Goal: Task Accomplishment & Management: Manage account settings

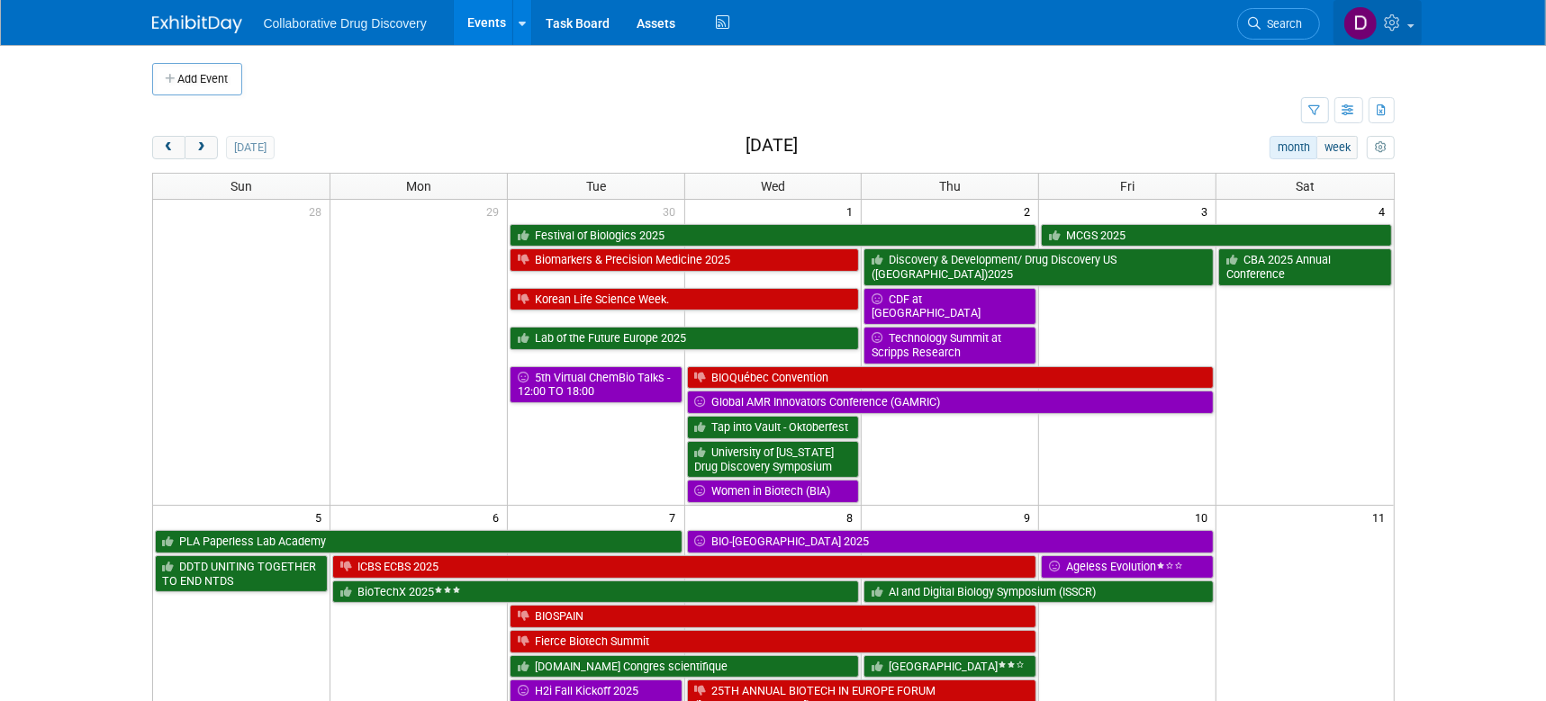
click at [1366, 21] on img at bounding box center [1360, 23] width 34 height 34
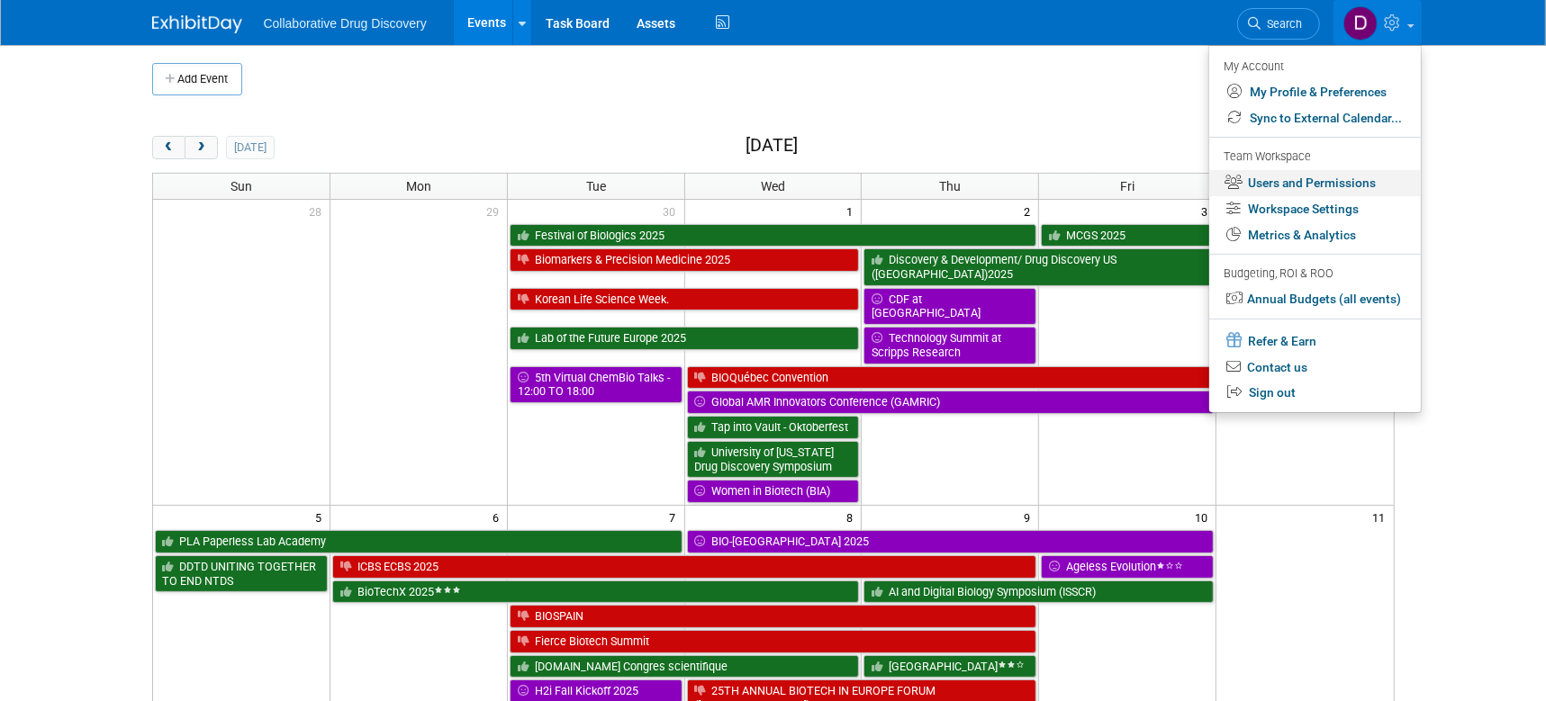
click at [1278, 178] on link "Users and Permissions" at bounding box center [1315, 183] width 212 height 26
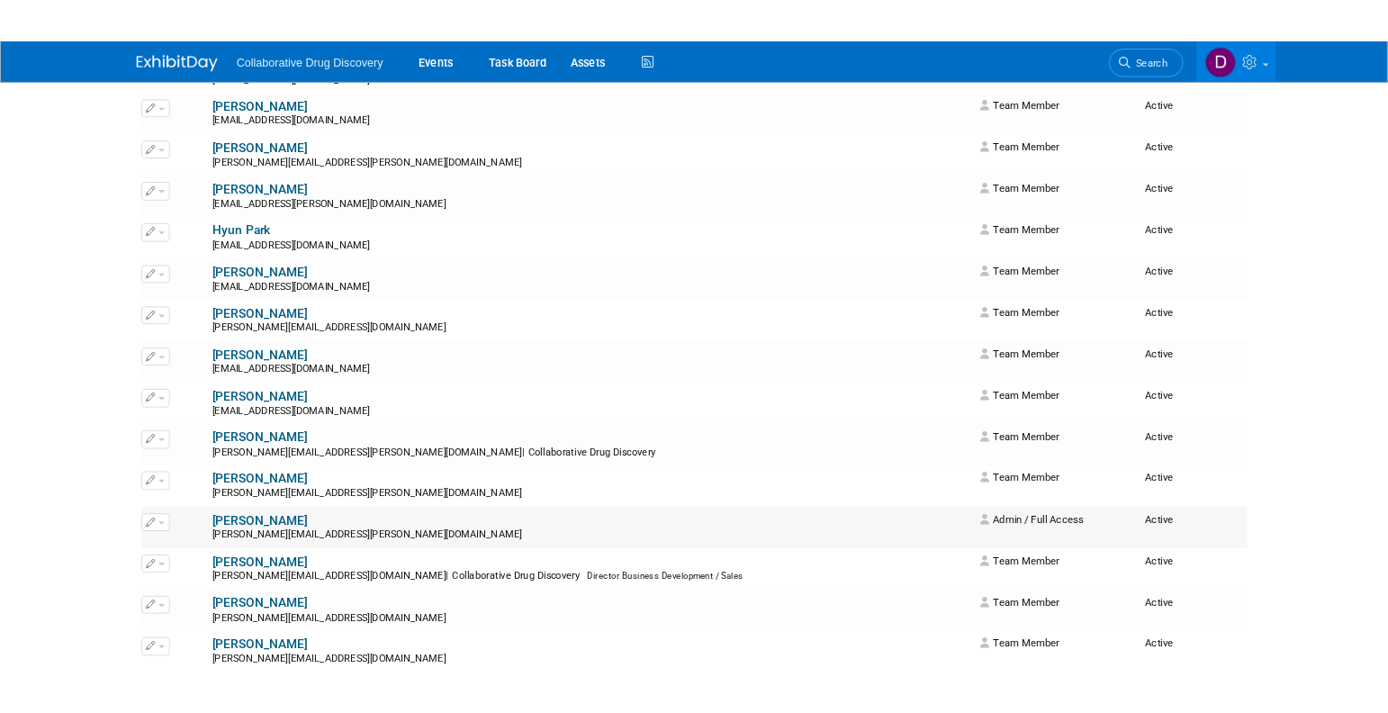
scroll to position [859, 0]
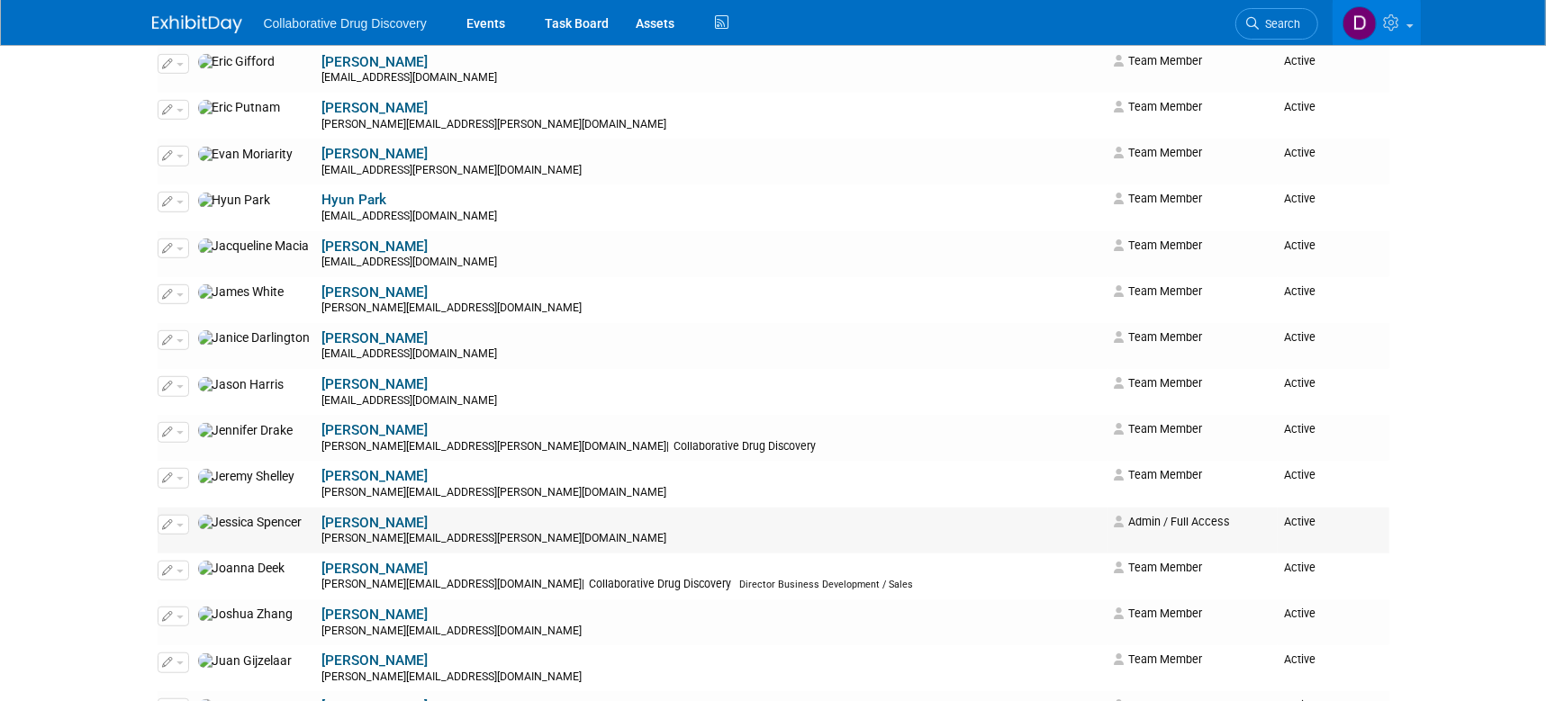
click at [185, 525] on button "button" at bounding box center [174, 525] width 32 height 20
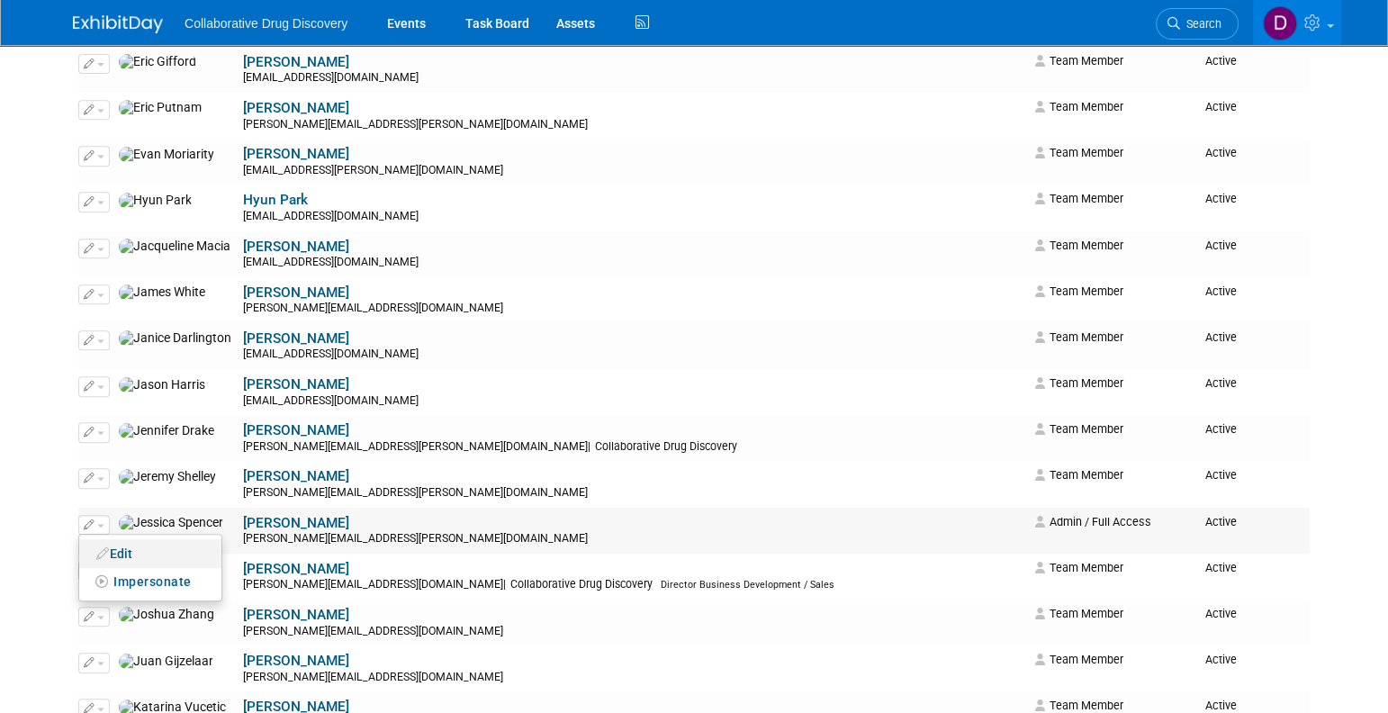
click at [123, 553] on link "Edit" at bounding box center [150, 553] width 142 height 25
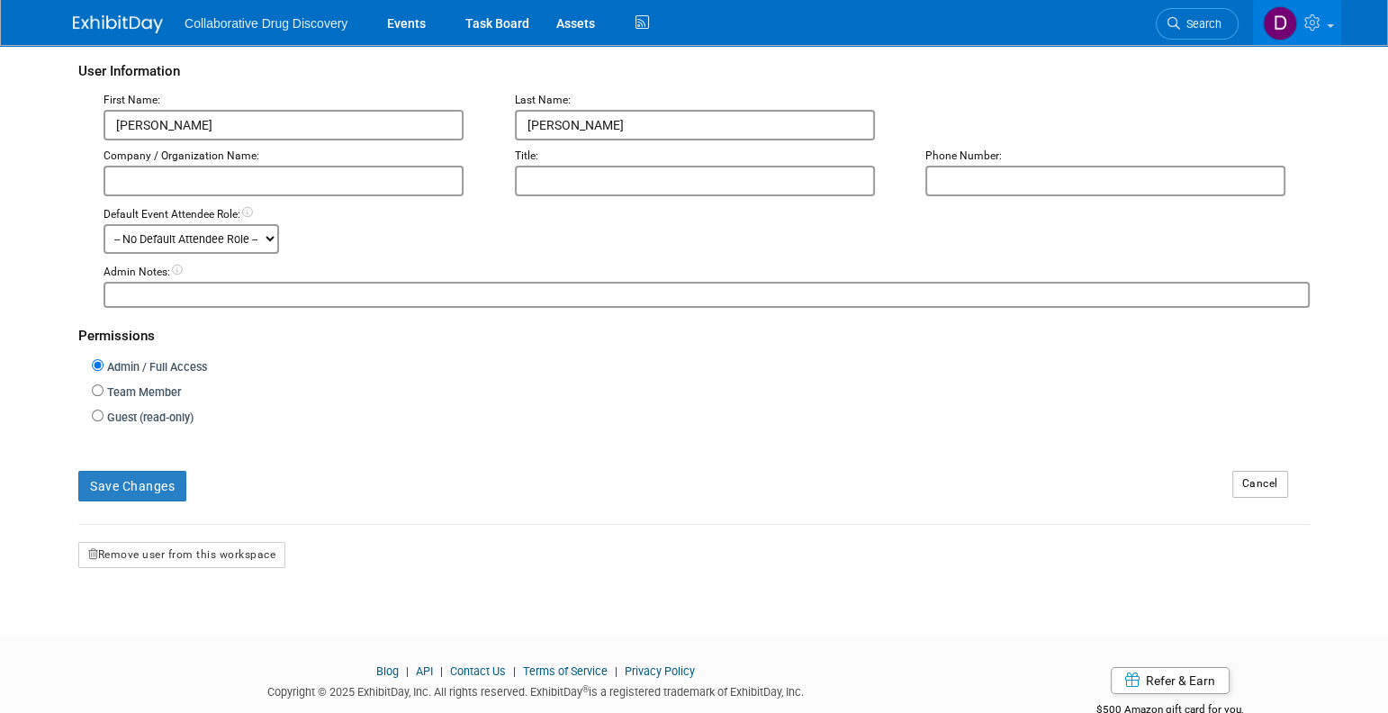
scroll to position [239, 0]
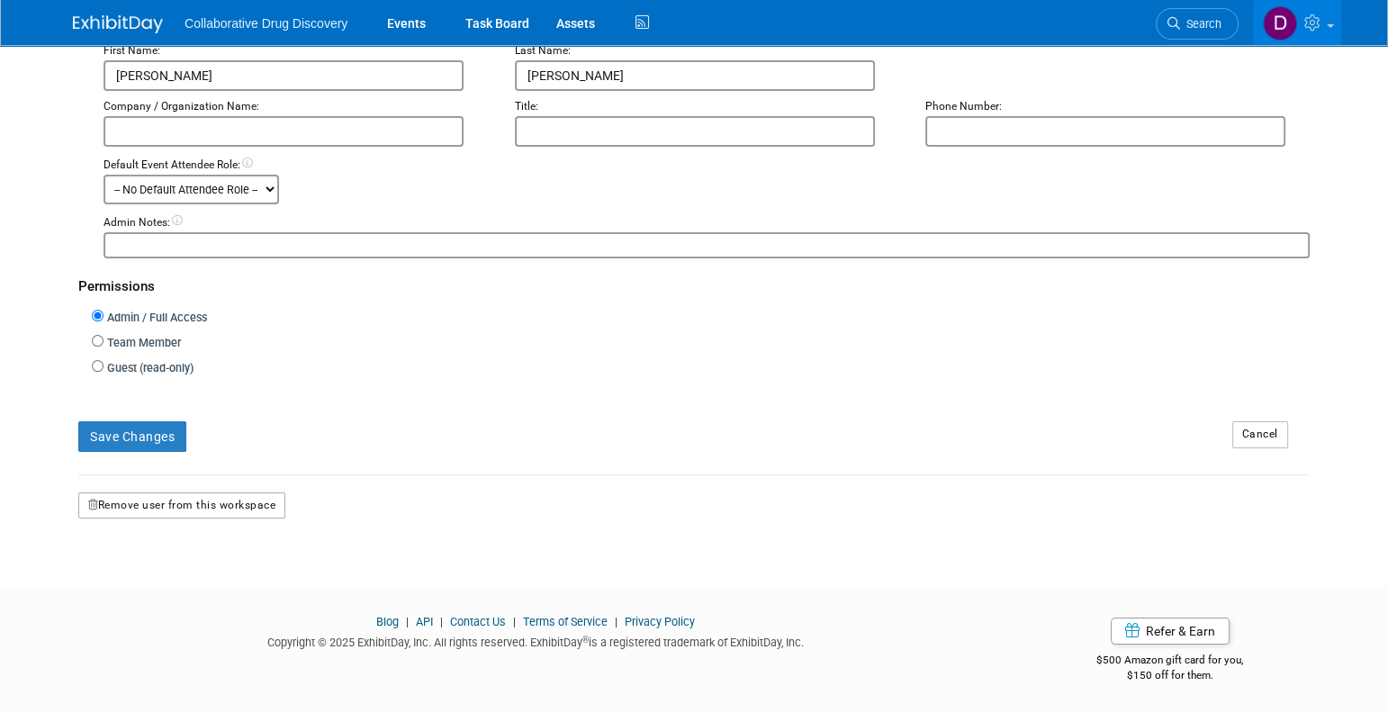
click at [249, 509] on button "Remove user from this workspace" at bounding box center [181, 505] width 207 height 27
click at [159, 591] on link "Yes" at bounding box center [162, 581] width 53 height 29
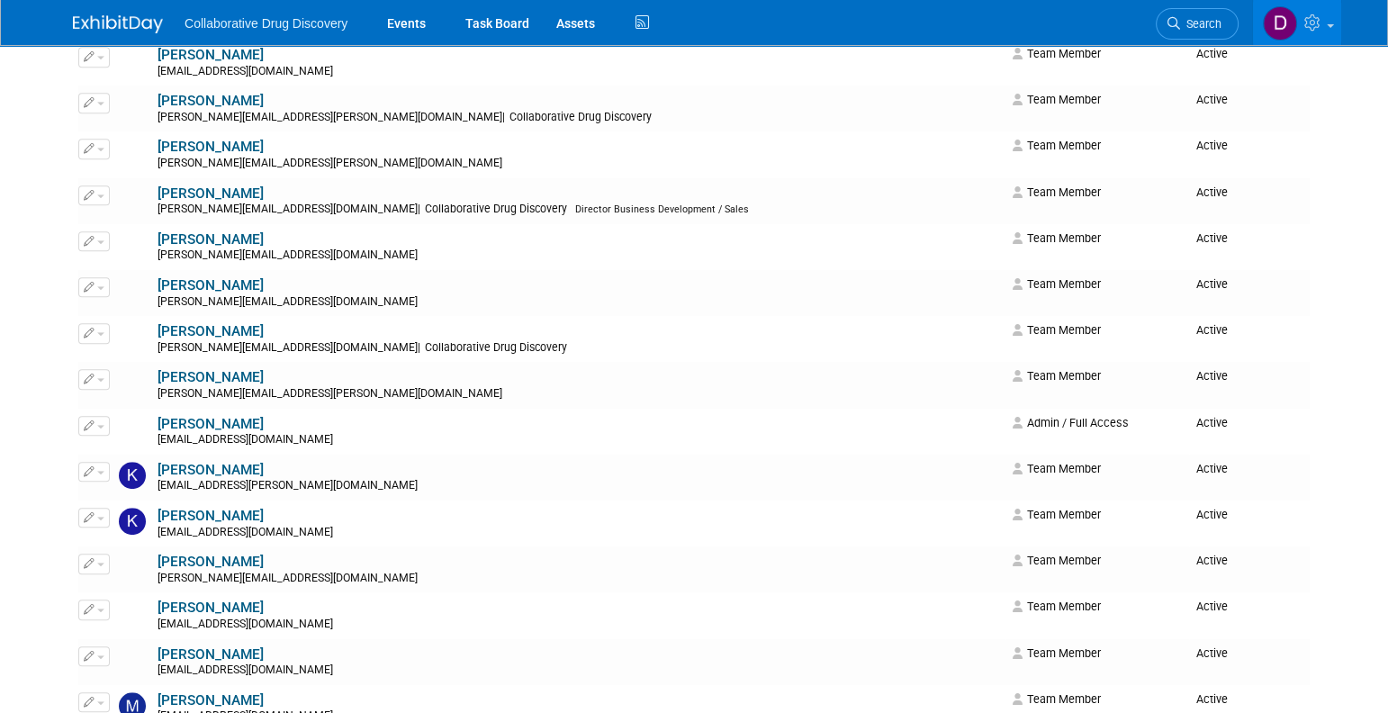
scroll to position [1140, 0]
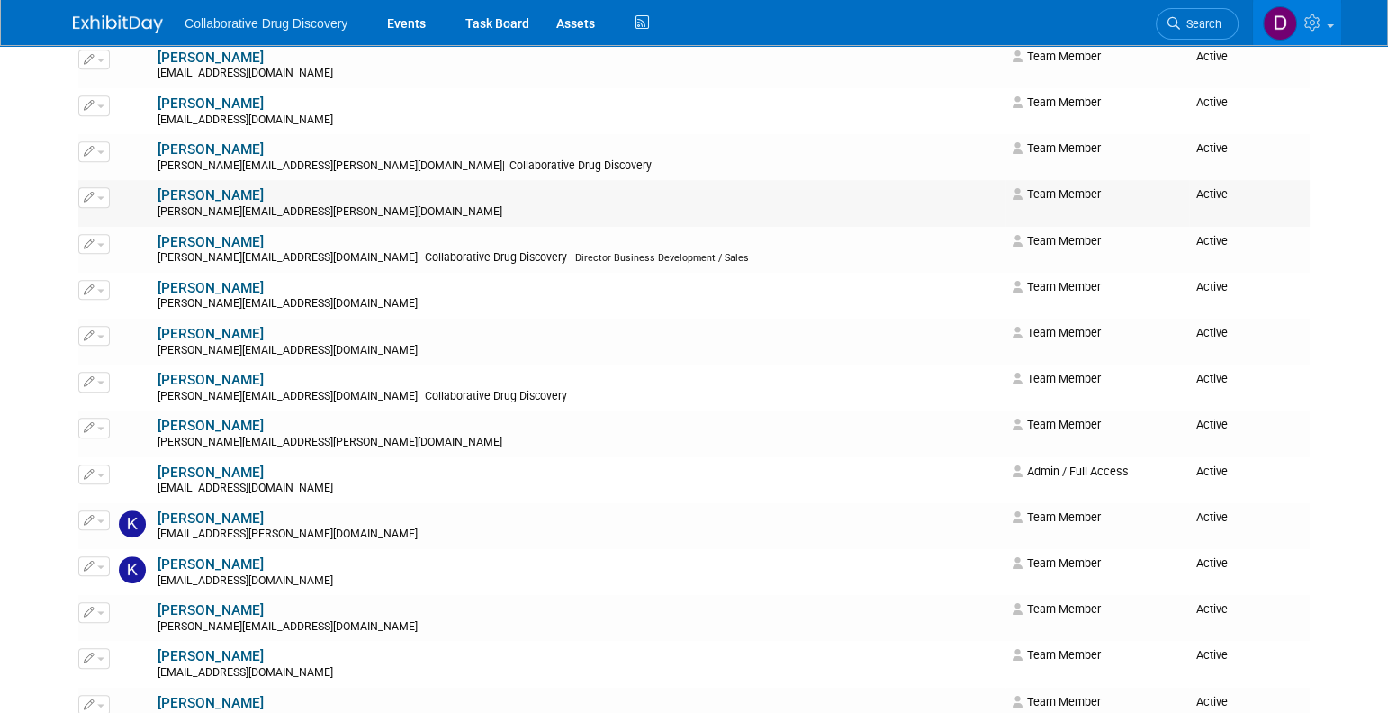
click at [96, 202] on button "button" at bounding box center [94, 197] width 32 height 20
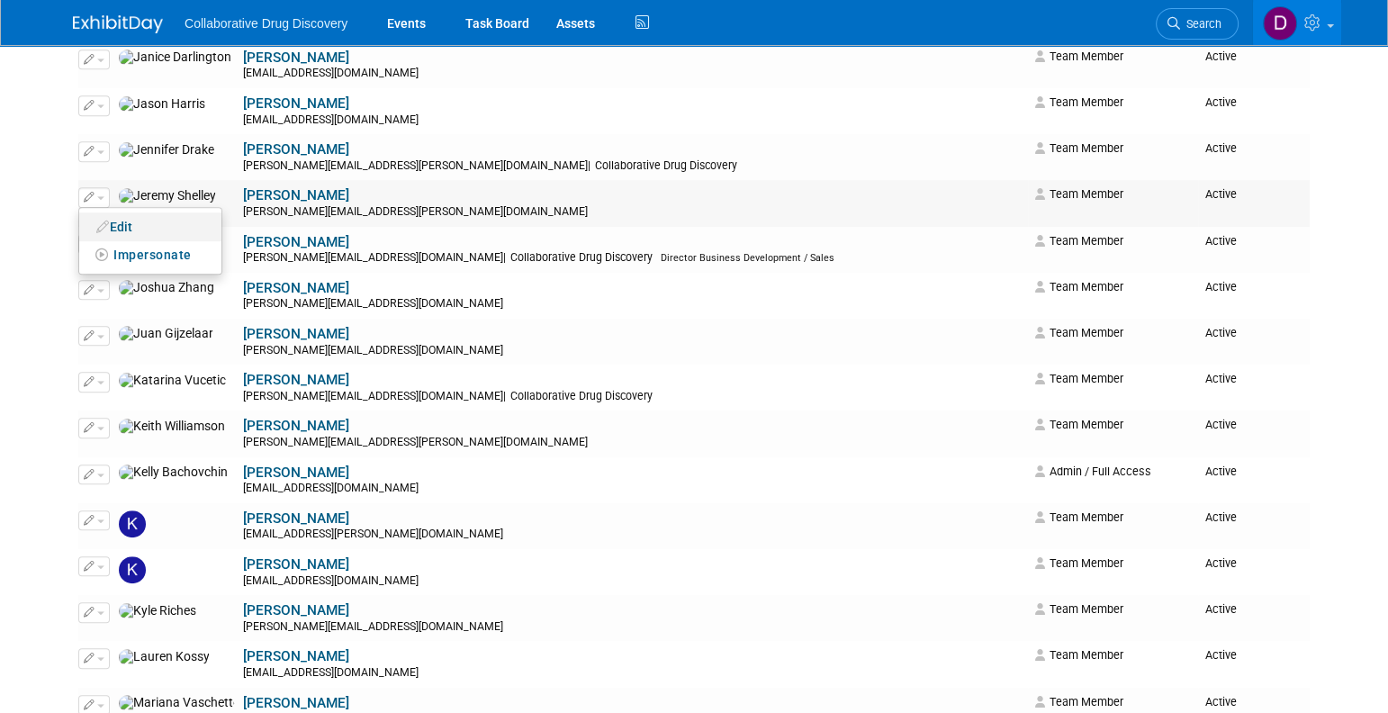
click at [132, 230] on link "Edit" at bounding box center [150, 226] width 142 height 25
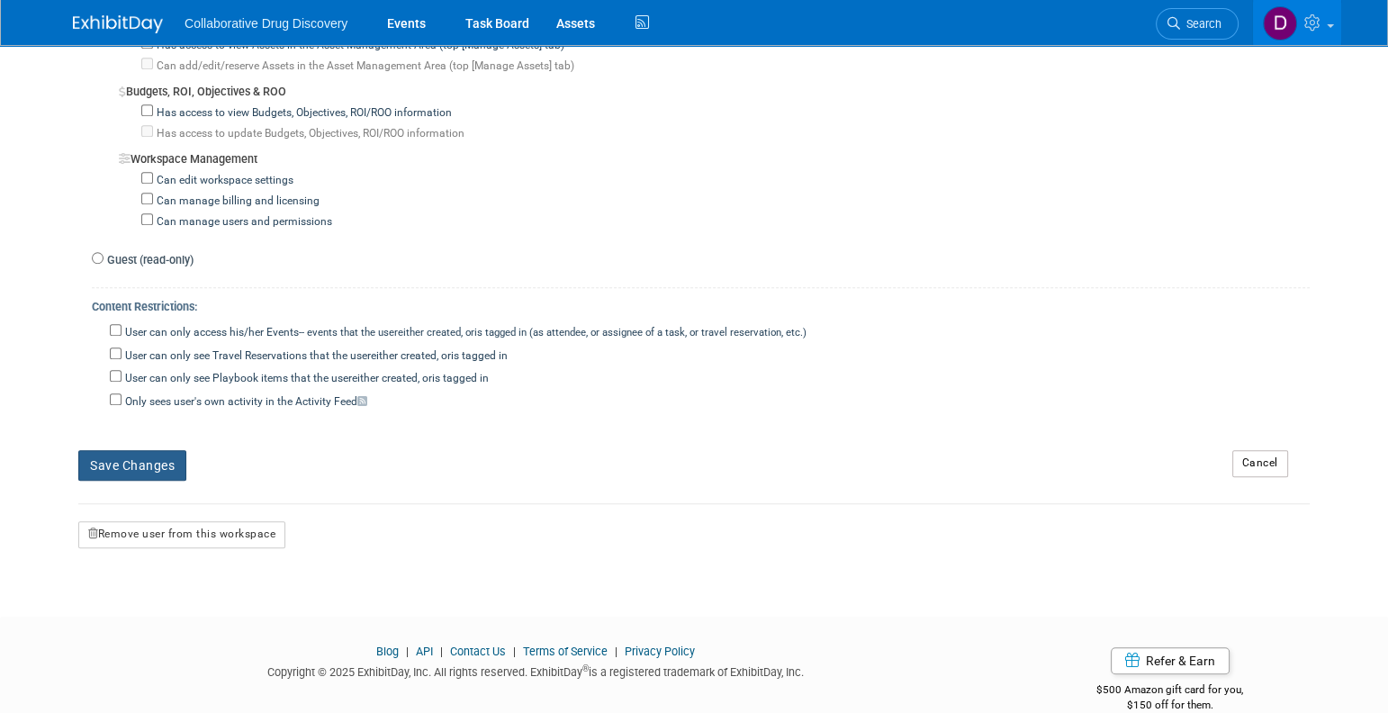
scroll to position [1520, 0]
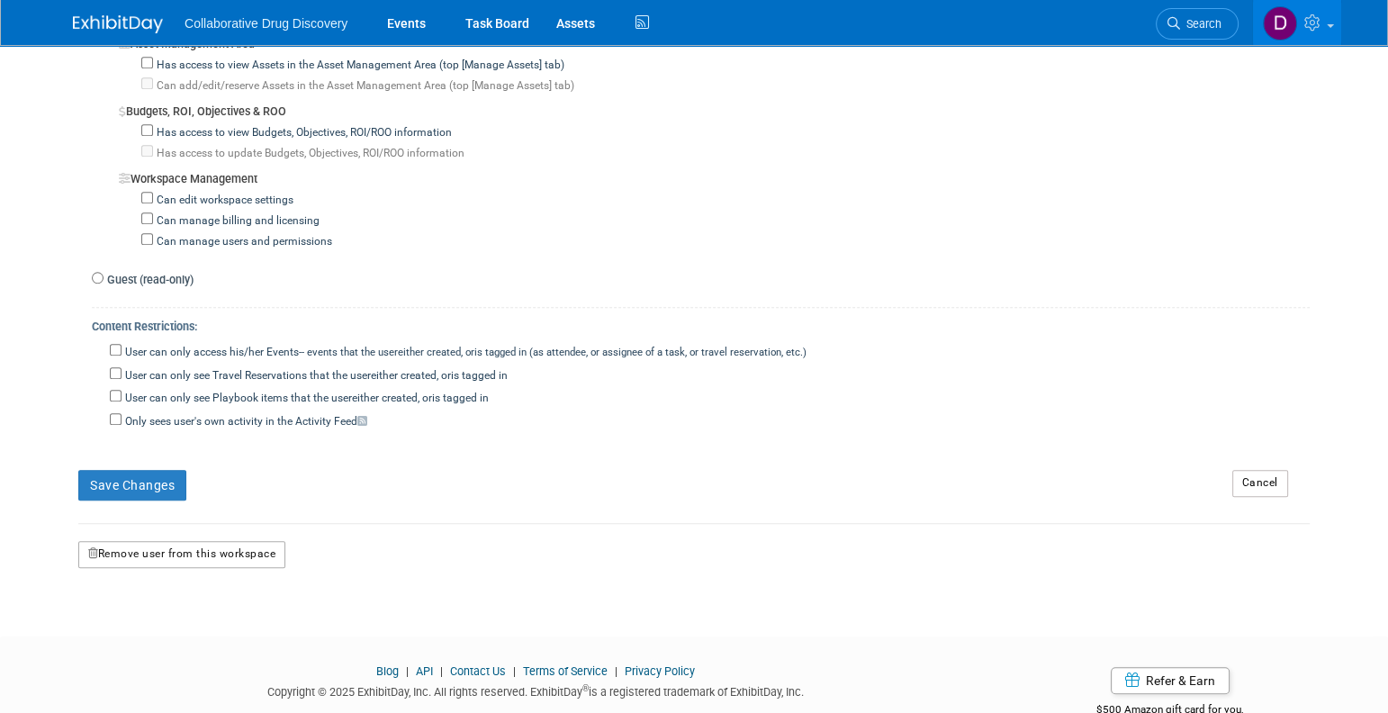
click at [180, 541] on button "Remove user from this workspace" at bounding box center [181, 554] width 207 height 27
click at [153, 609] on link "Yes" at bounding box center [158, 601] width 53 height 29
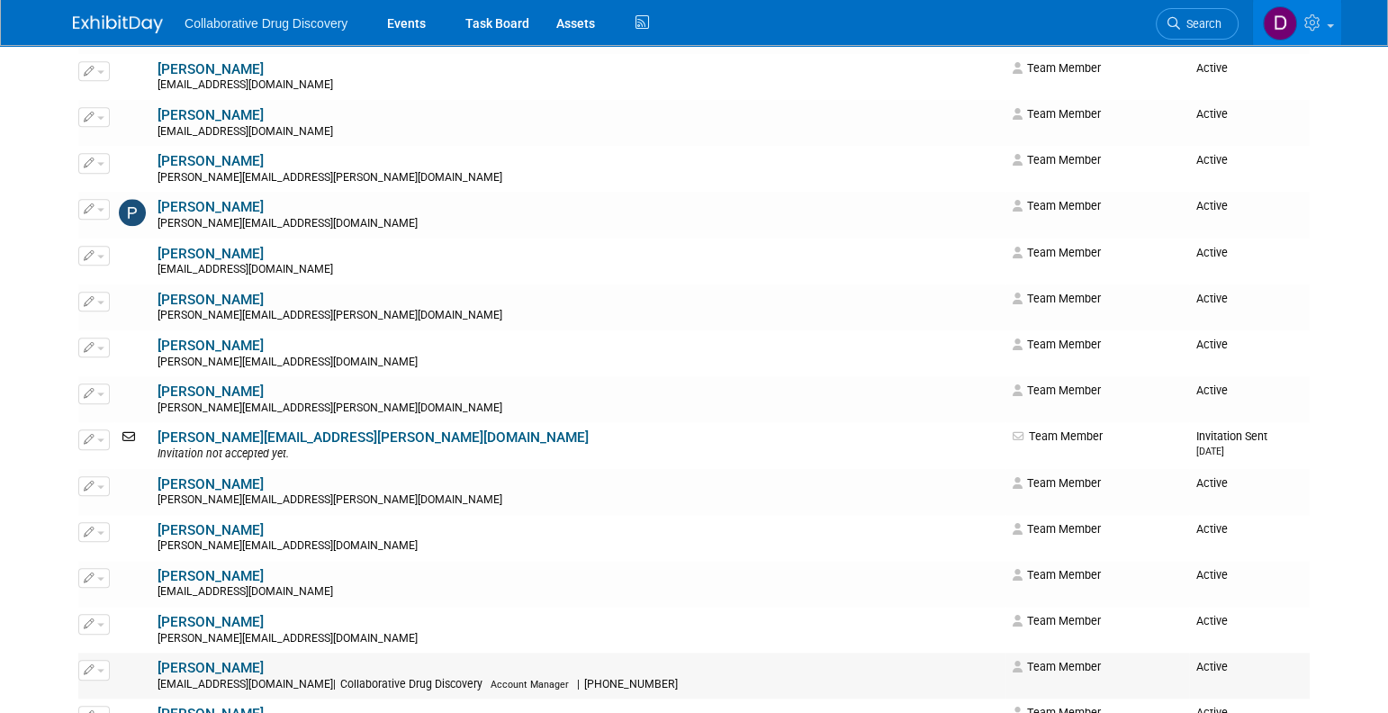
scroll to position [2074, 0]
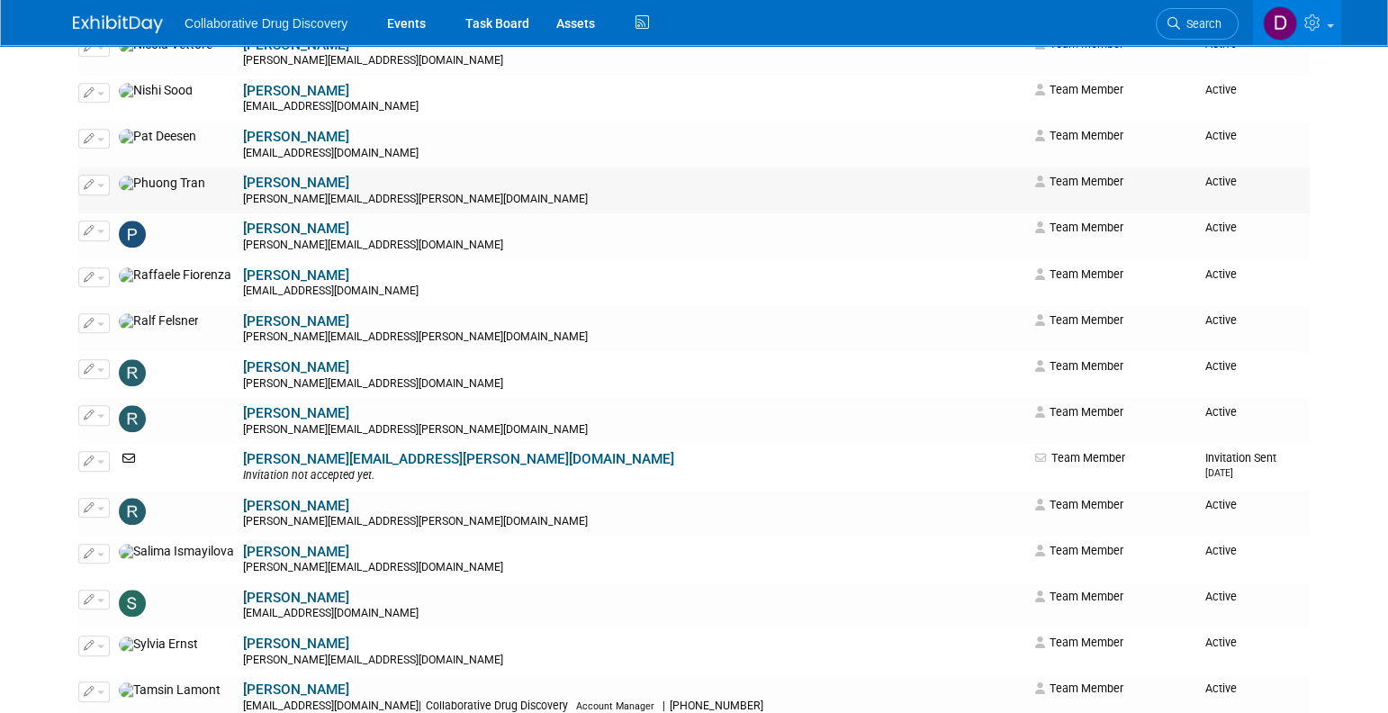
click at [93, 185] on icon "button" at bounding box center [89, 184] width 11 height 10
click at [126, 215] on link "Edit" at bounding box center [150, 214] width 142 height 25
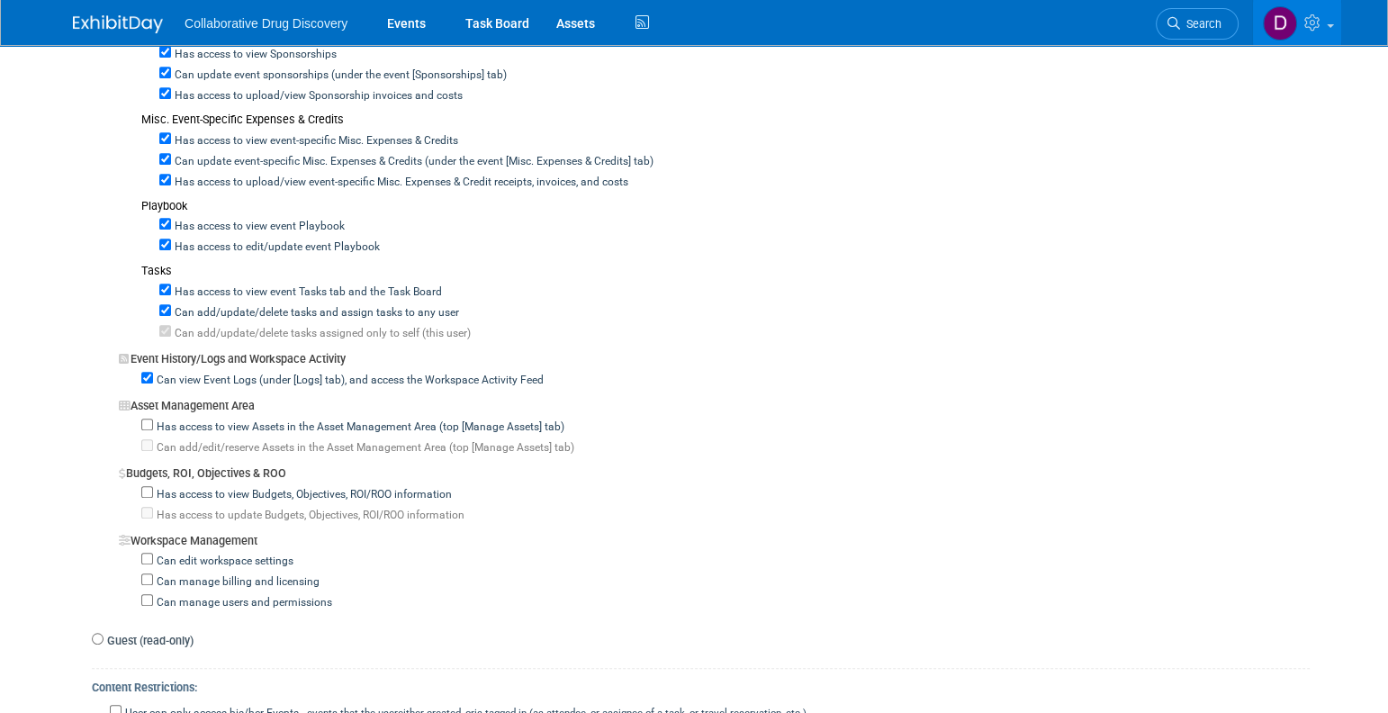
scroll to position [1540, 0]
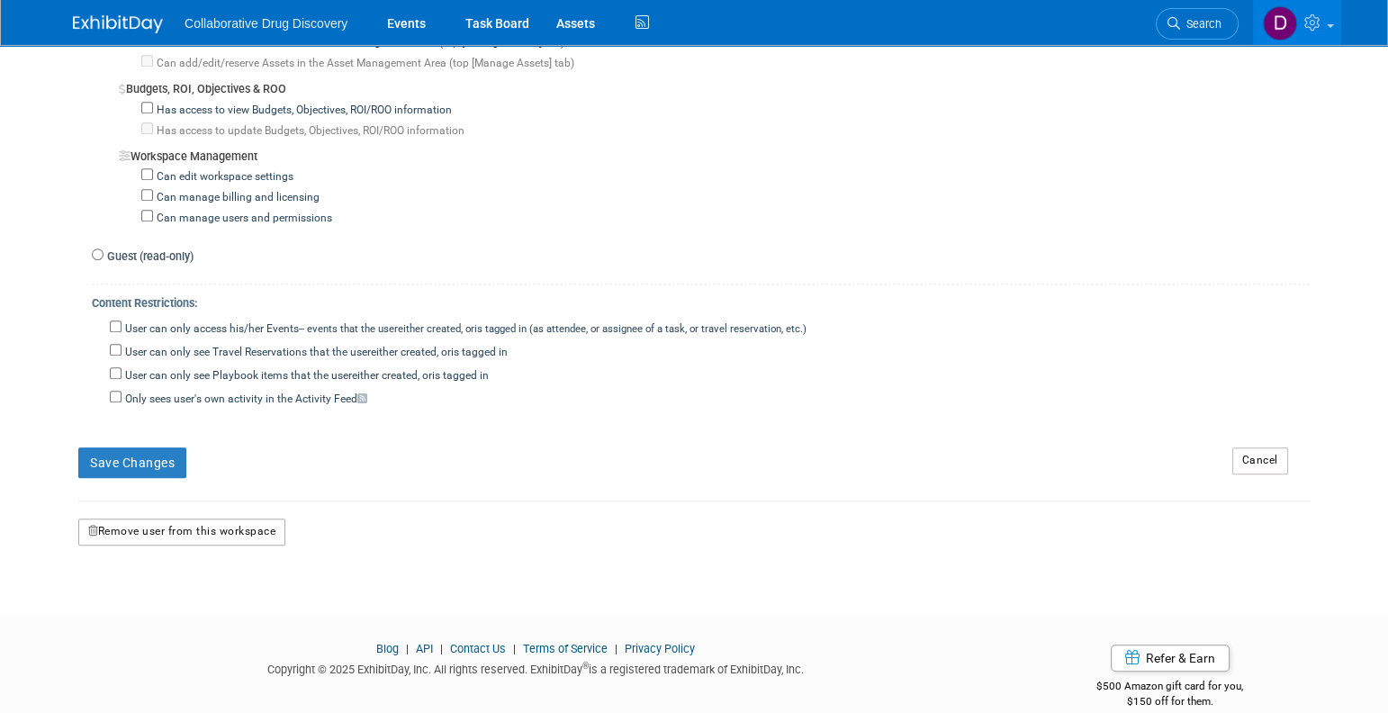
click at [185, 518] on button "Remove user from this workspace" at bounding box center [181, 531] width 207 height 27
click at [154, 573] on link "Yes" at bounding box center [158, 581] width 53 height 29
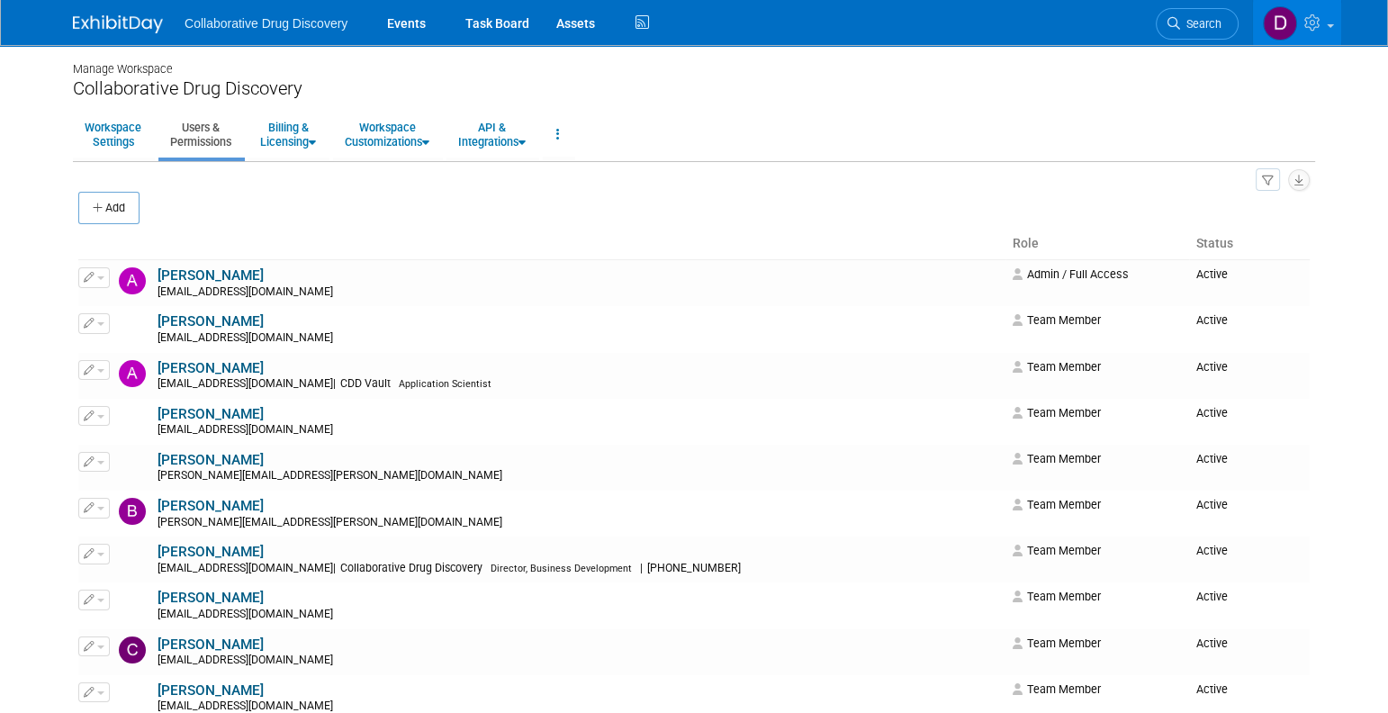
click at [109, 23] on img at bounding box center [118, 24] width 90 height 18
